Goal: Transaction & Acquisition: Subscribe to service/newsletter

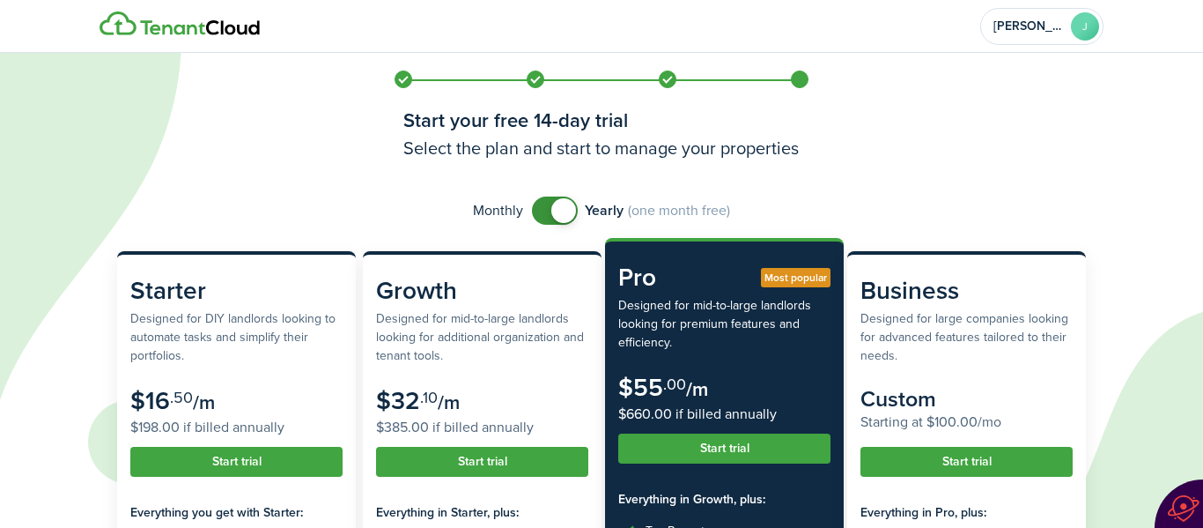
checkbox input "false"
click at [546, 211] on span at bounding box center [555, 210] width 18 height 28
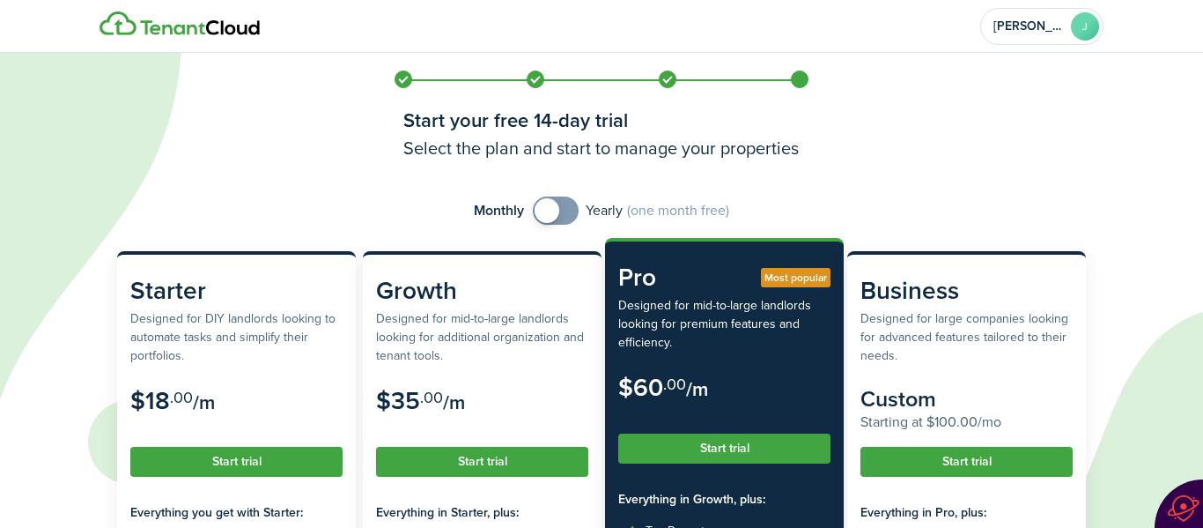
click at [242, 241] on subscription-pricing "Monthly Yearly (one month free) Starter Designed for DIY landlords looking to a…" at bounding box center [602, 479] width 1004 height 567
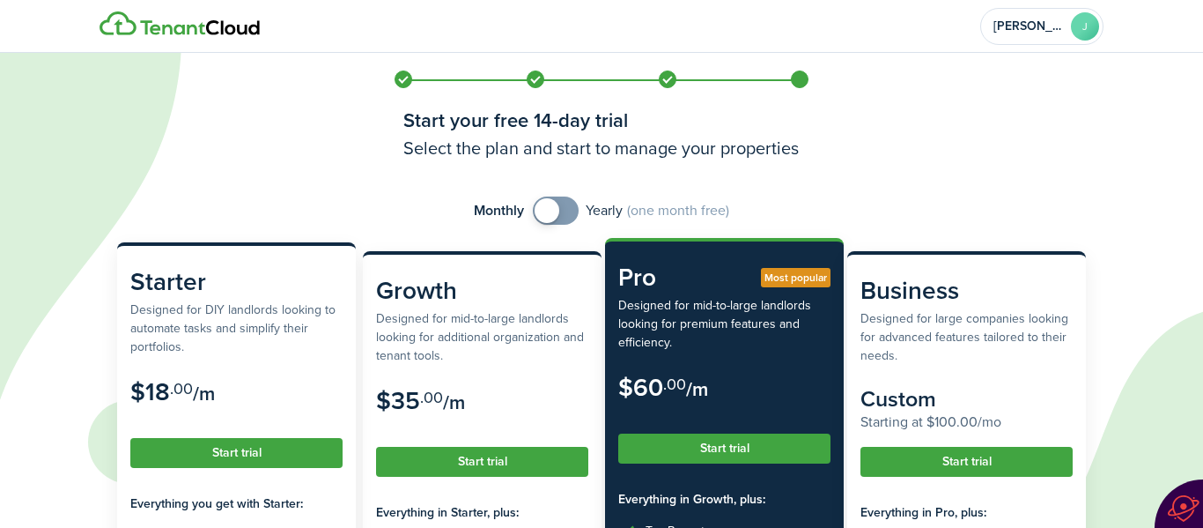
click at [243, 457] on button "Start trial" at bounding box center [236, 453] width 212 height 30
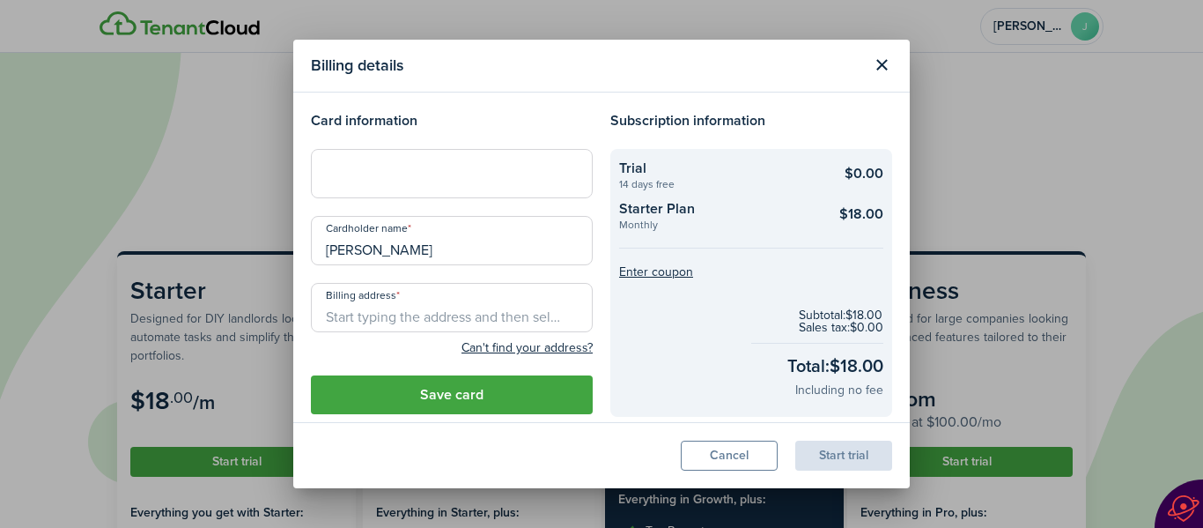
click at [879, 60] on button "Close modal" at bounding box center [882, 65] width 30 height 30
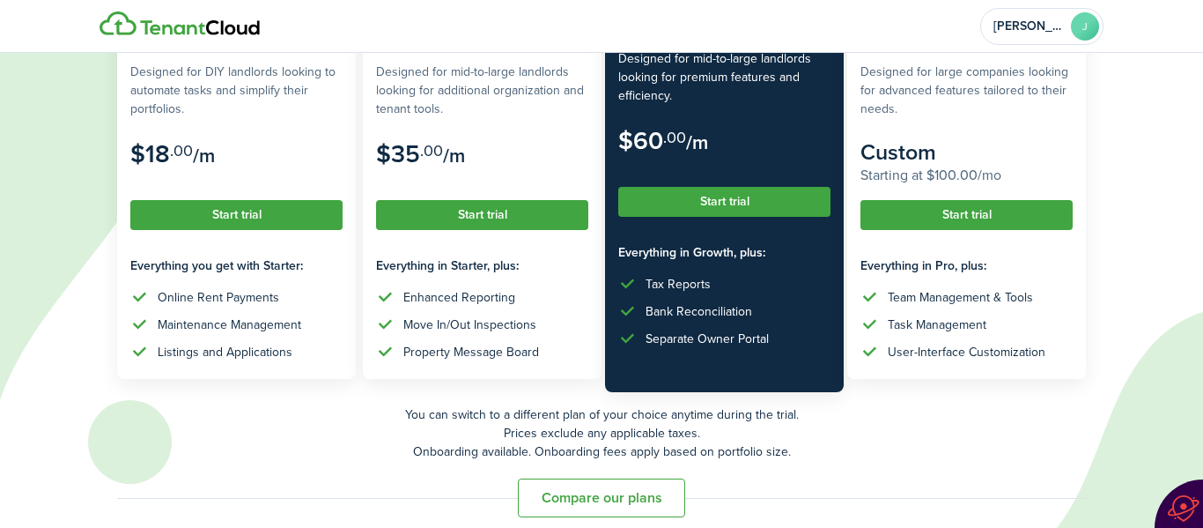
scroll to position [263, 0]
